Goal: Transaction & Acquisition: Purchase product/service

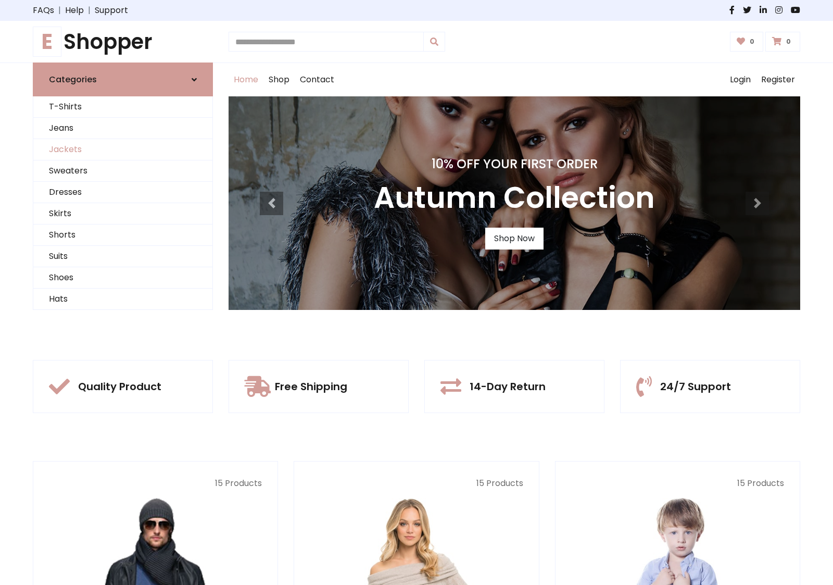
click at [123, 149] on link "Jackets" at bounding box center [122, 149] width 179 height 21
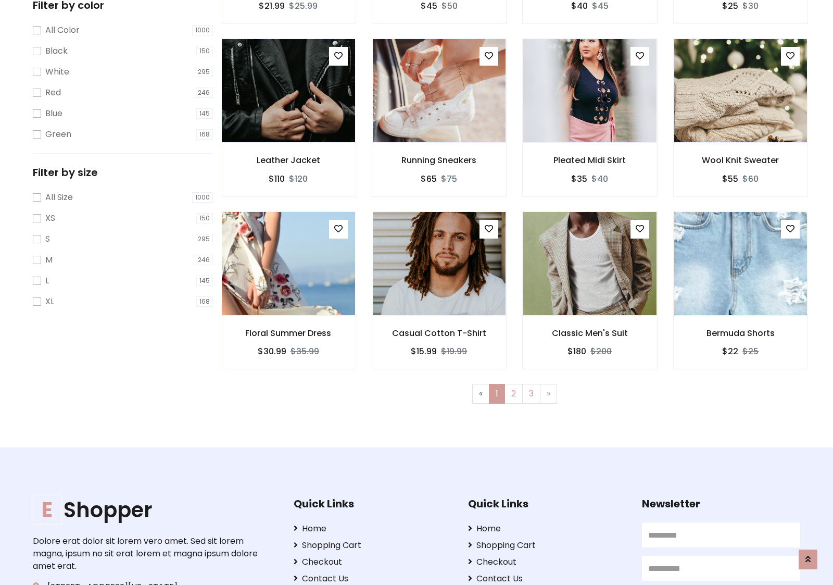
scroll to position [471, 0]
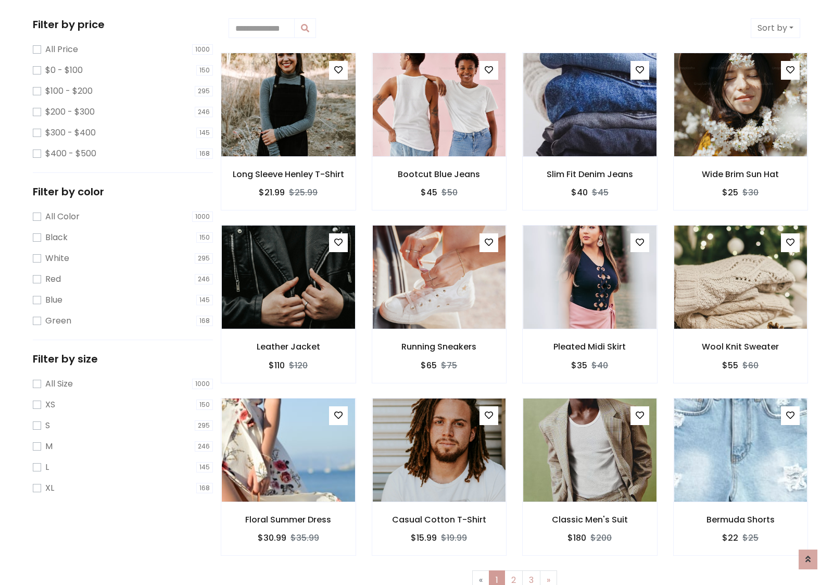
scroll to position [0, 0]
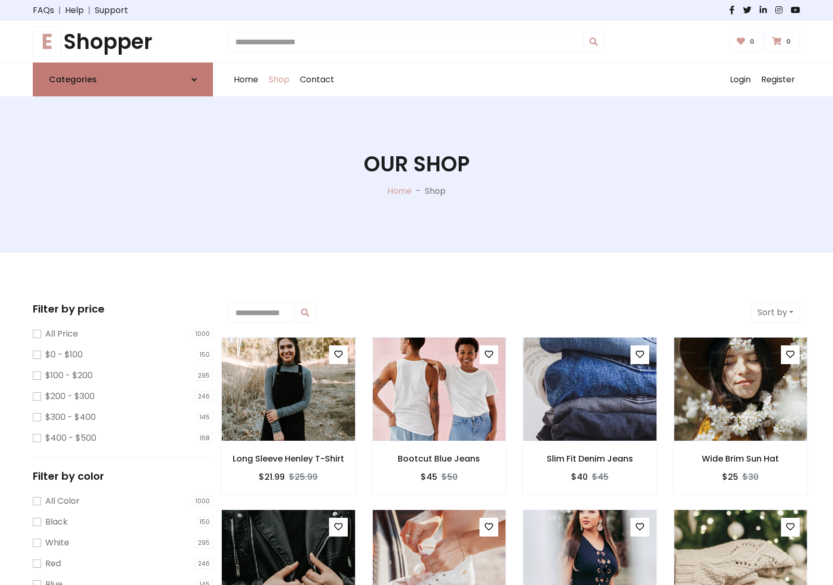
click at [123, 79] on link "Categories" at bounding box center [123, 79] width 180 height 34
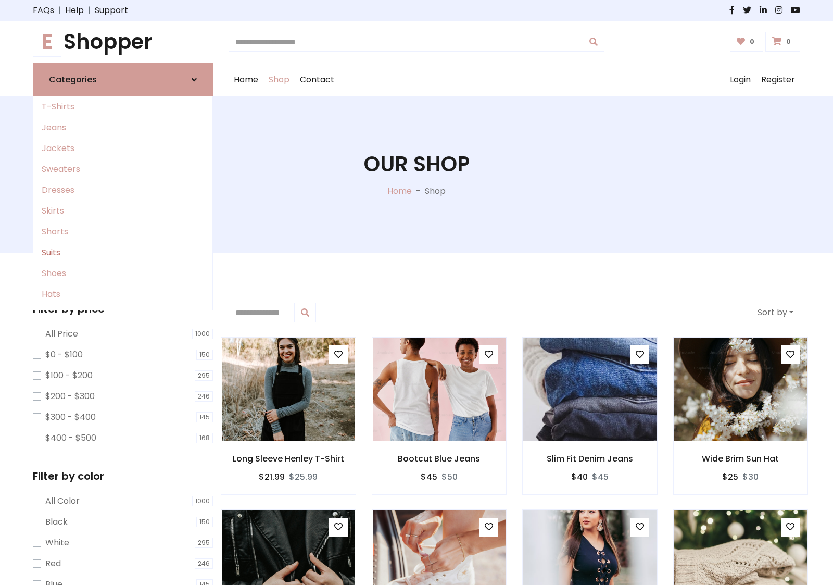
click at [123, 253] on link "Suits" at bounding box center [122, 252] width 179 height 21
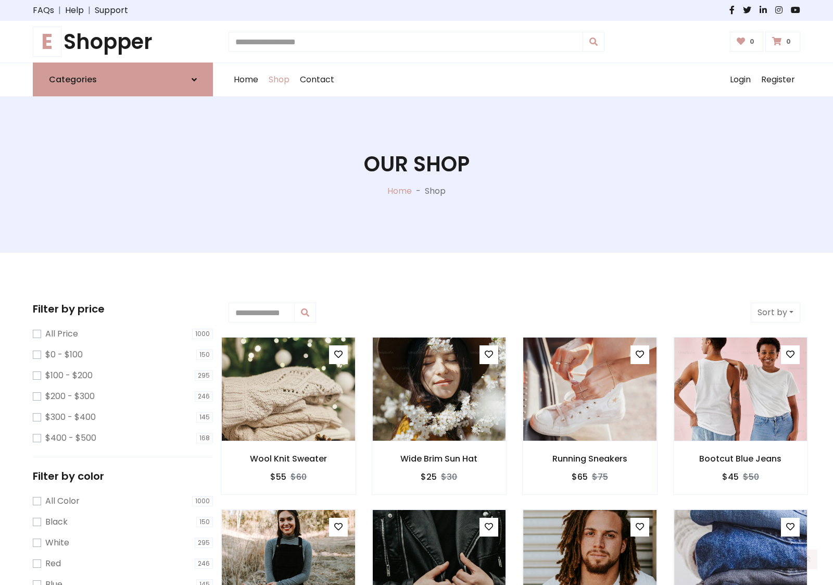
scroll to position [575, 0]
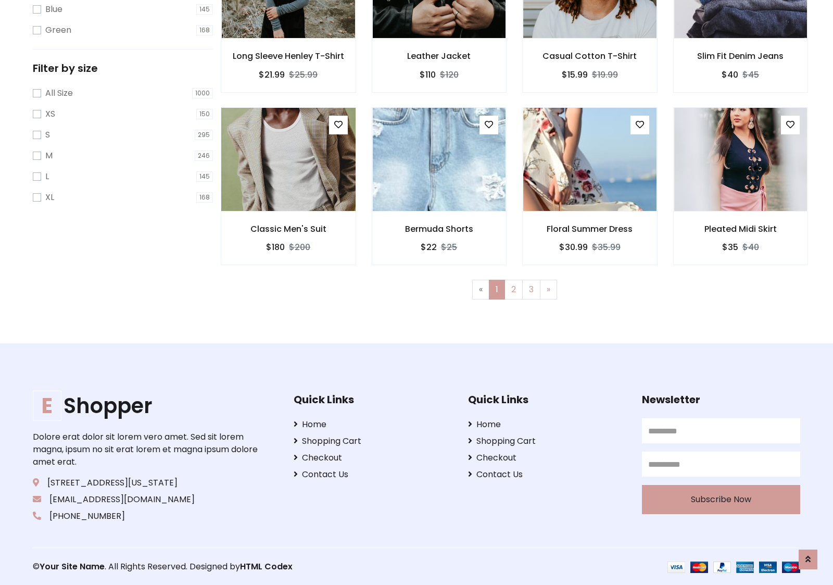
click at [288, 159] on img at bounding box center [288, 159] width 160 height 250
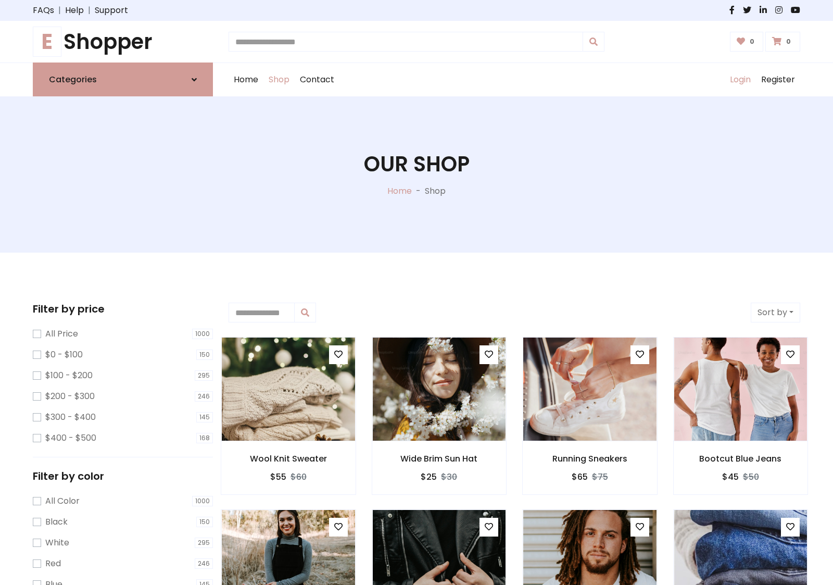
click at [740, 80] on link "Login" at bounding box center [740, 79] width 31 height 33
click at [194, 79] on icon at bounding box center [194, 80] width 5 height 8
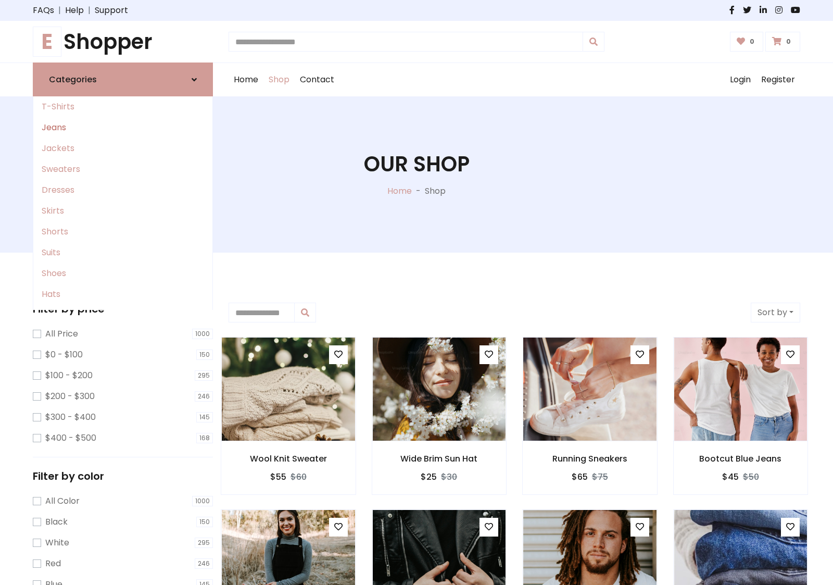
click at [123, 128] on link "Jeans" at bounding box center [122, 127] width 179 height 21
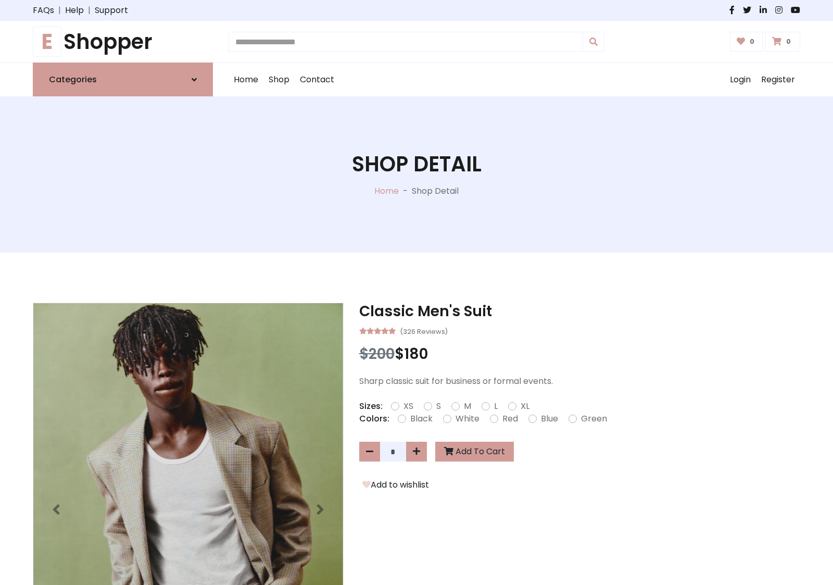
scroll to position [842, 0]
